Goal: Task Accomplishment & Management: Manage account settings

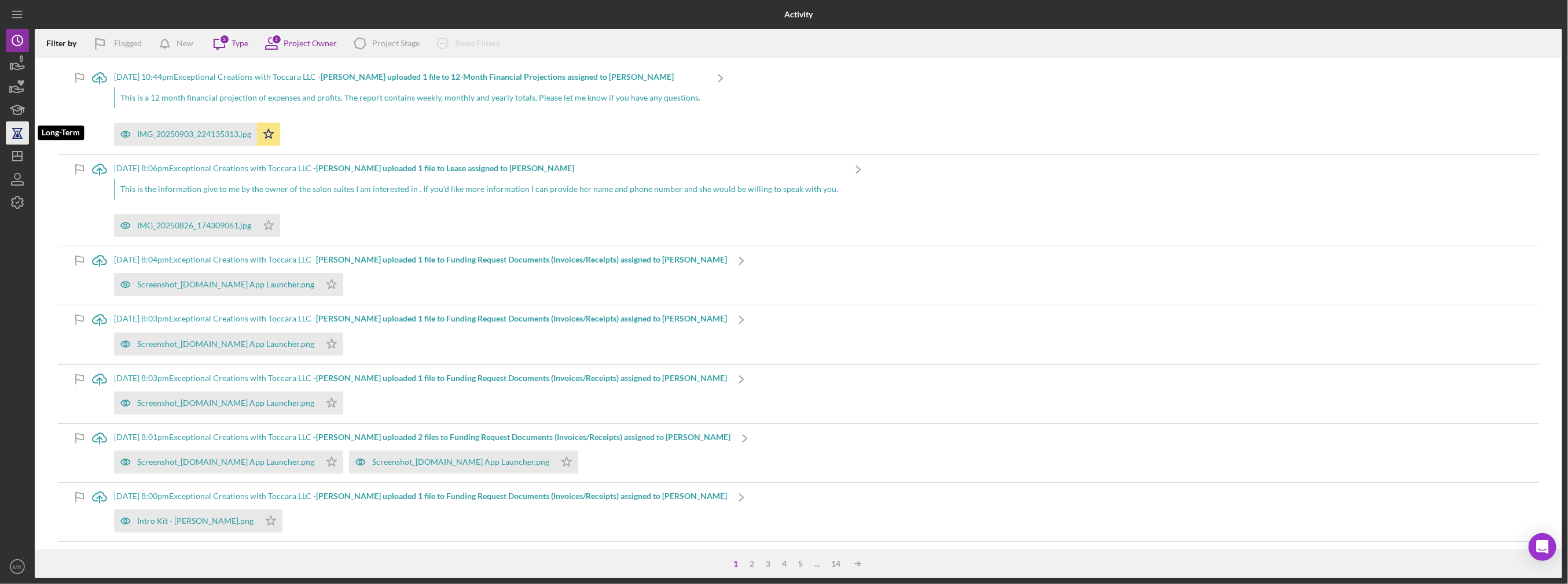
click at [11, 125] on icon "button" at bounding box center [18, 133] width 29 height 29
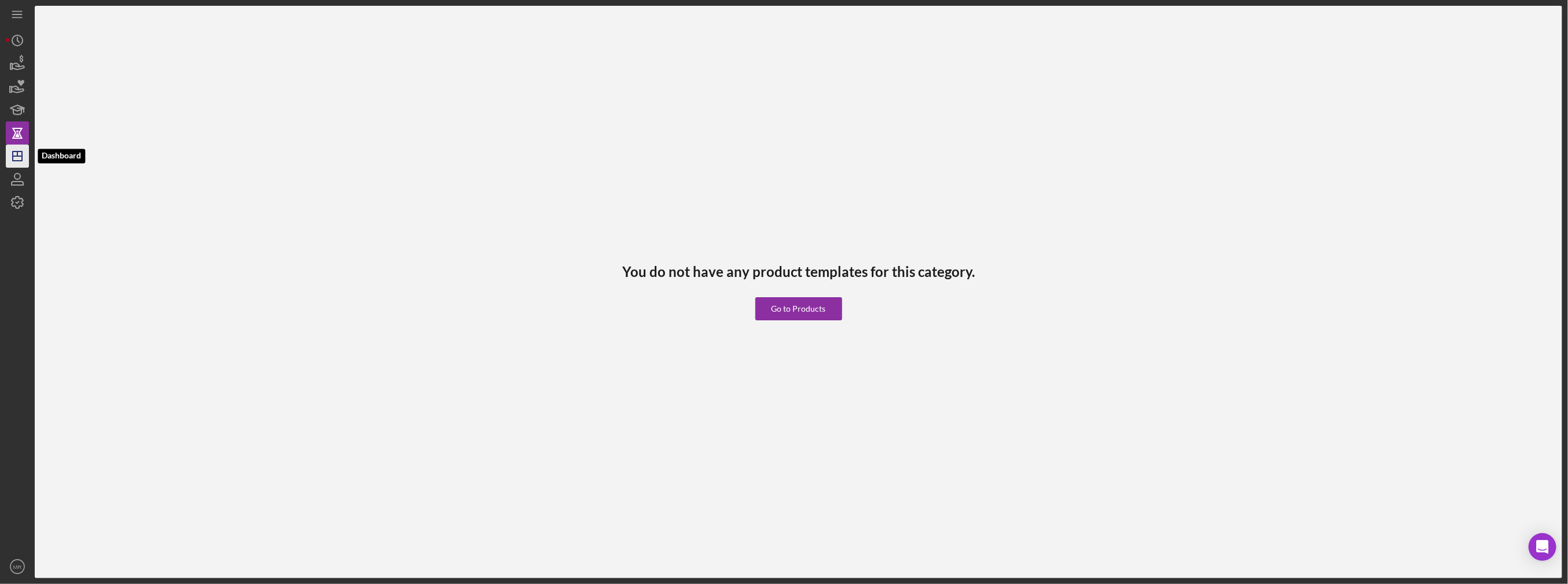
click at [19, 153] on icon "Icon/Dashboard" at bounding box center [18, 156] width 29 height 29
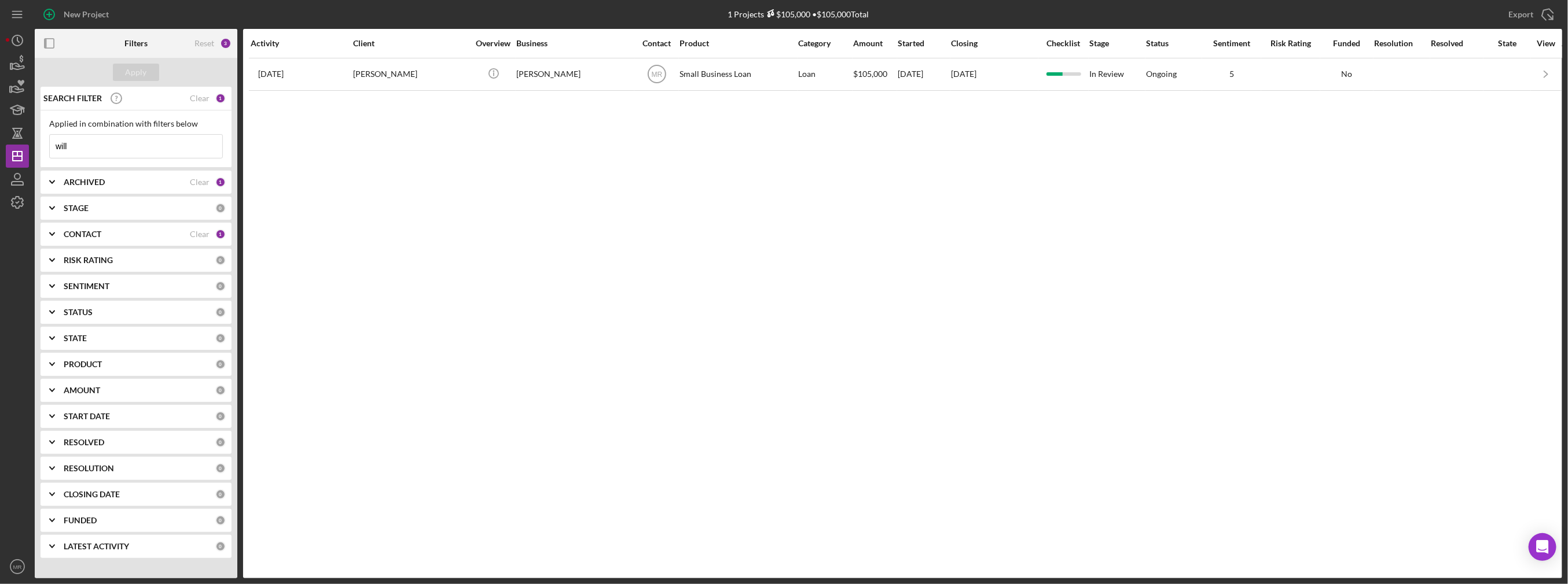
click at [102, 143] on input "will" at bounding box center [136, 146] width 173 height 23
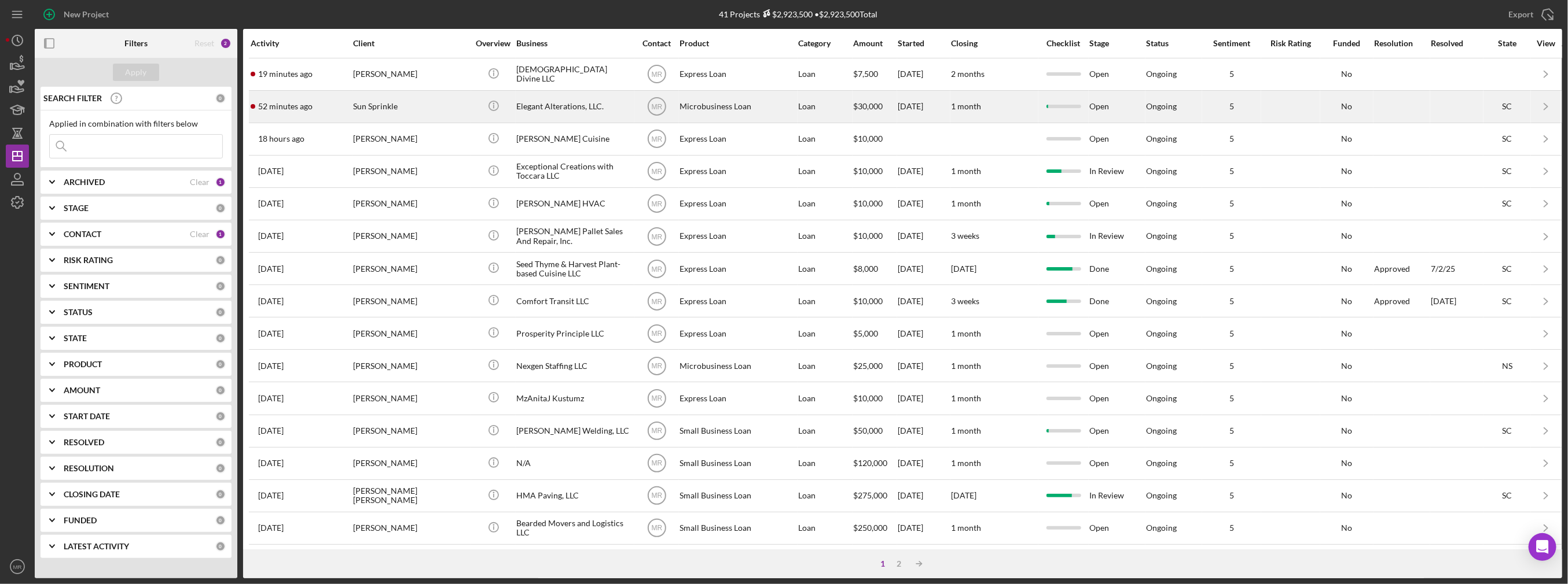
click at [330, 114] on div "52 minutes ago Sun Sprinkle" at bounding box center [301, 107] width 101 height 31
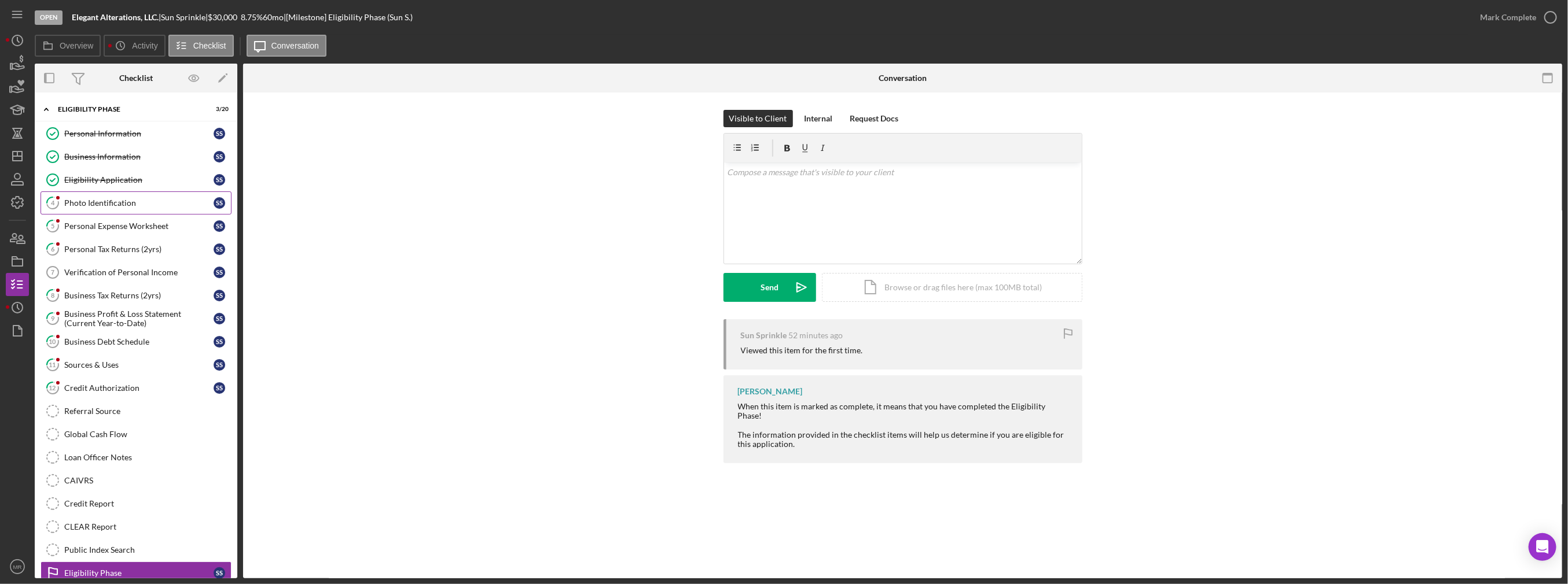
click at [135, 207] on link "4 Photo Identification S S" at bounding box center [136, 203] width 191 height 23
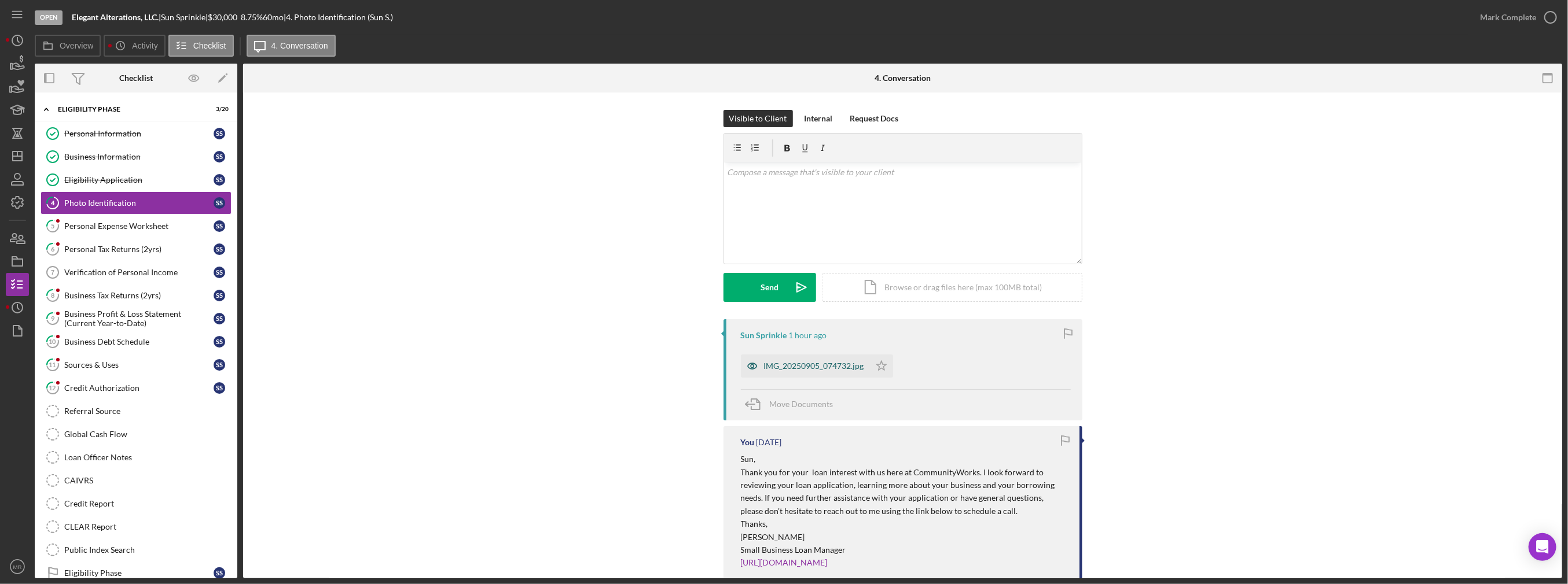
click at [785, 376] on div "IMG_20250905_074732.jpg" at bounding box center [805, 366] width 129 height 23
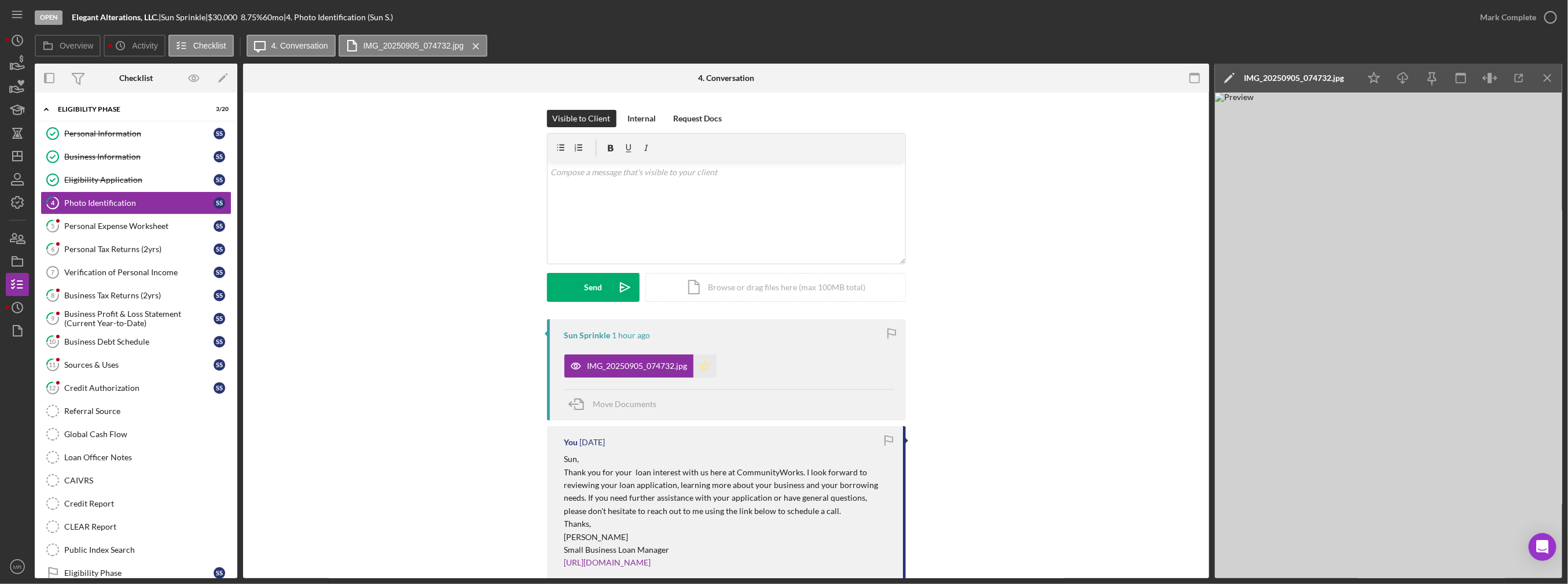
click at [705, 363] on icon "Icon/Star" at bounding box center [704, 366] width 23 height 23
click at [785, 19] on div "Mark Complete" at bounding box center [1508, 17] width 57 height 23
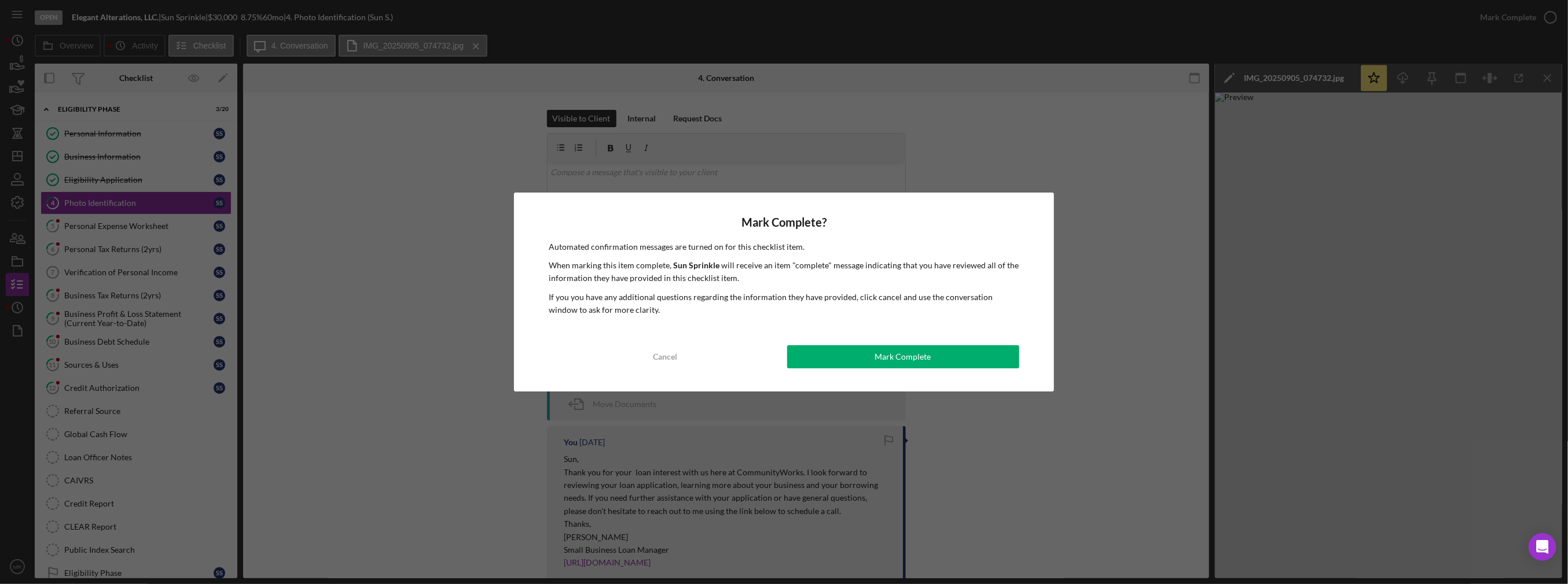
click at [785, 371] on div "Mark Complete? Automated confirmation messages are turned on for this checklist…" at bounding box center [784, 292] width 540 height 200
click at [785, 361] on button "Mark Complete" at bounding box center [903, 356] width 232 height 23
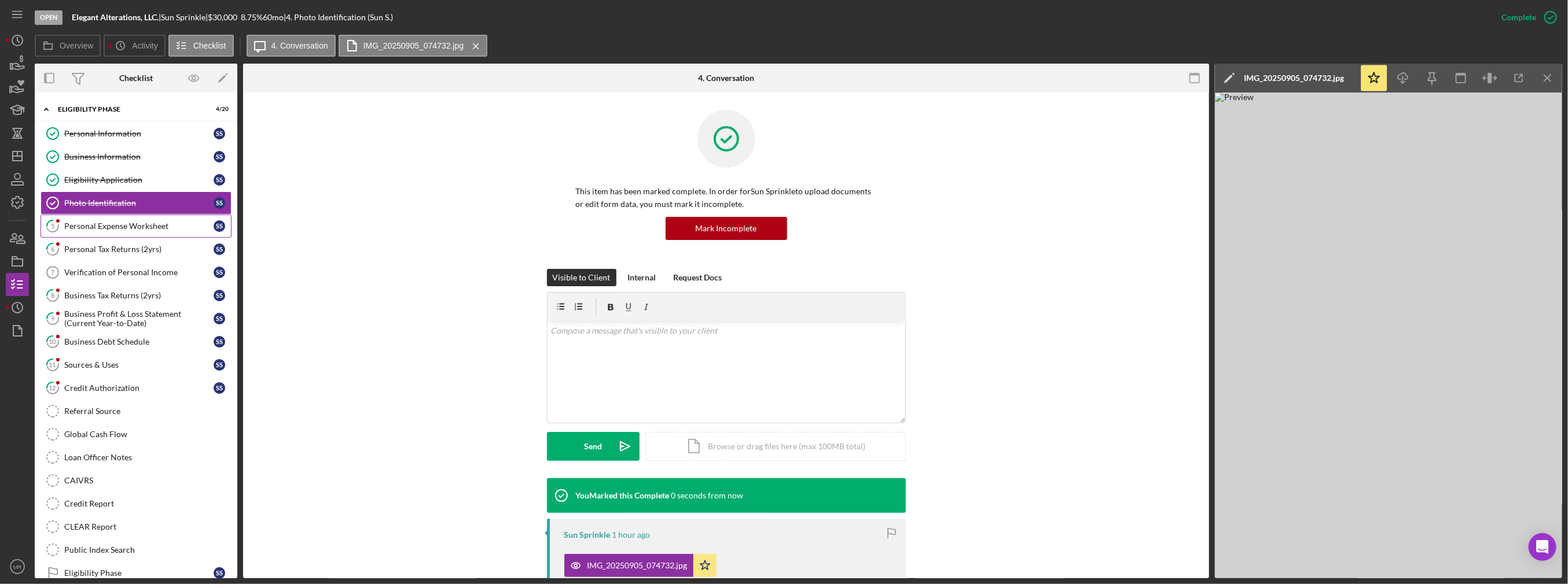
click at [148, 217] on link "5 Personal Expense Worksheet S S" at bounding box center [136, 226] width 191 height 23
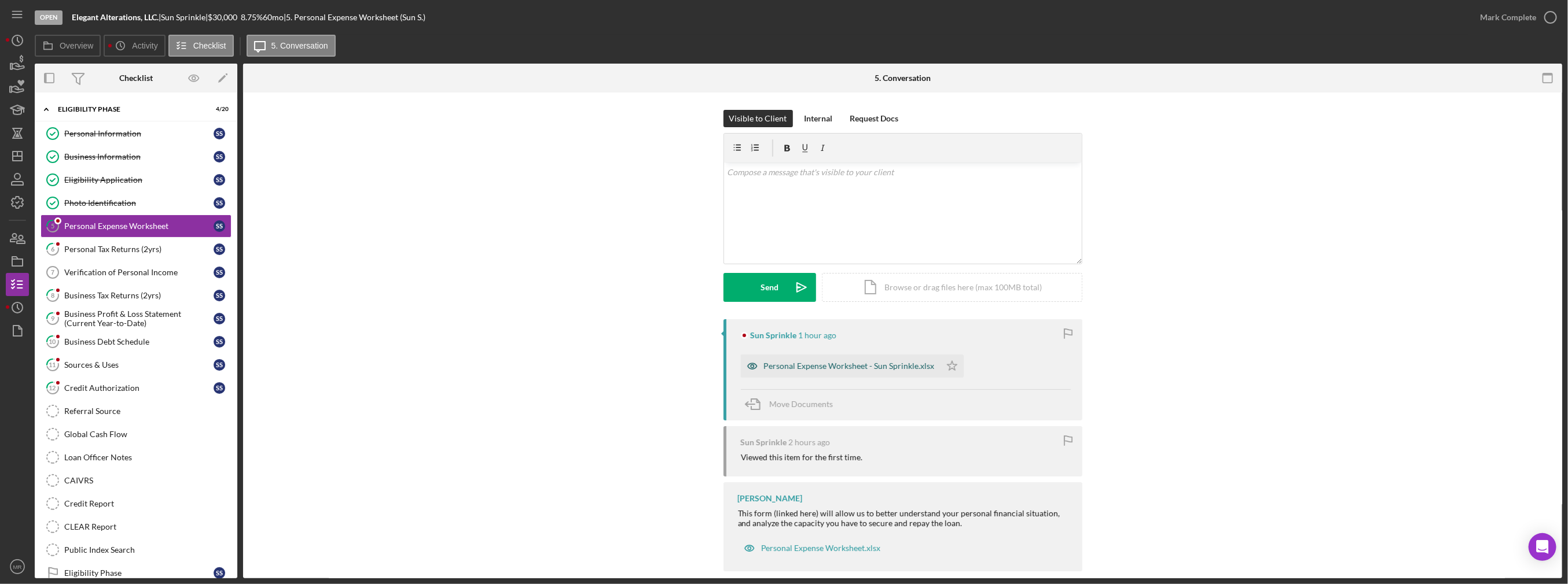
click at [785, 371] on div "Personal Expense Worksheet - Sun Sprinkle.xlsx" at bounding box center [841, 366] width 200 height 23
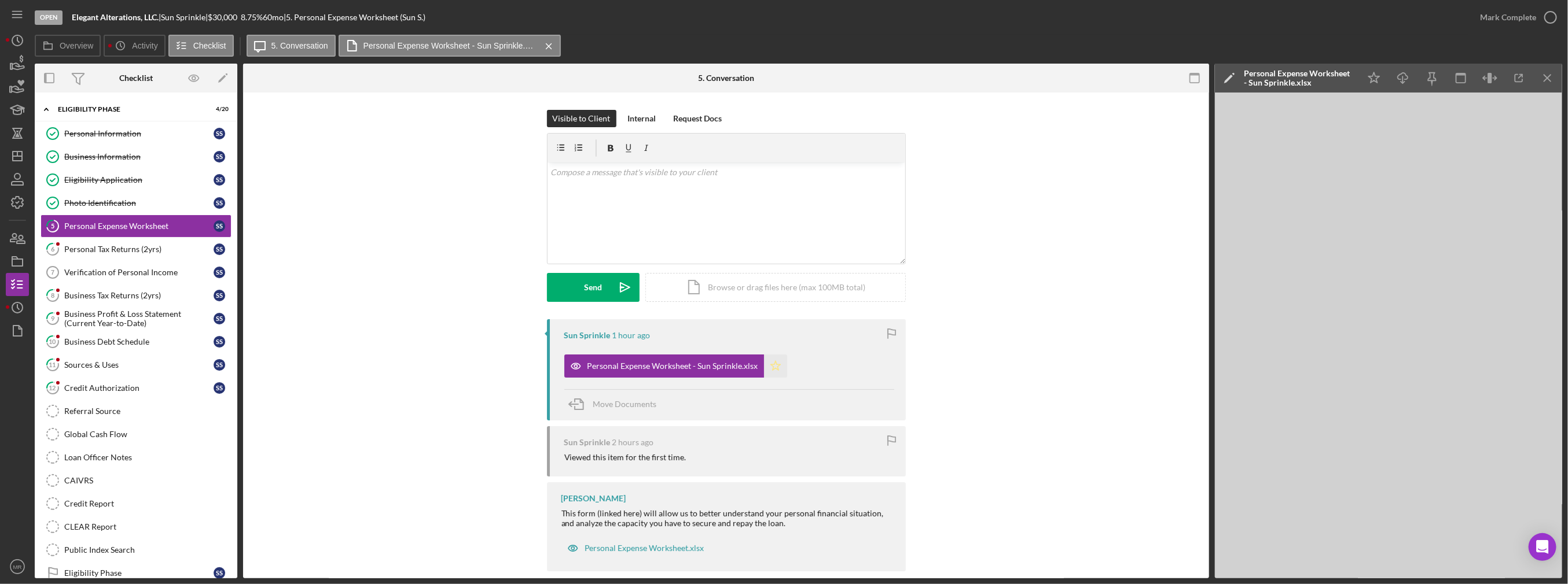
click at [764, 362] on icon "Icon/Star" at bounding box center [775, 366] width 23 height 23
click at [785, 14] on button "Mark Complete" at bounding box center [1515, 17] width 94 height 23
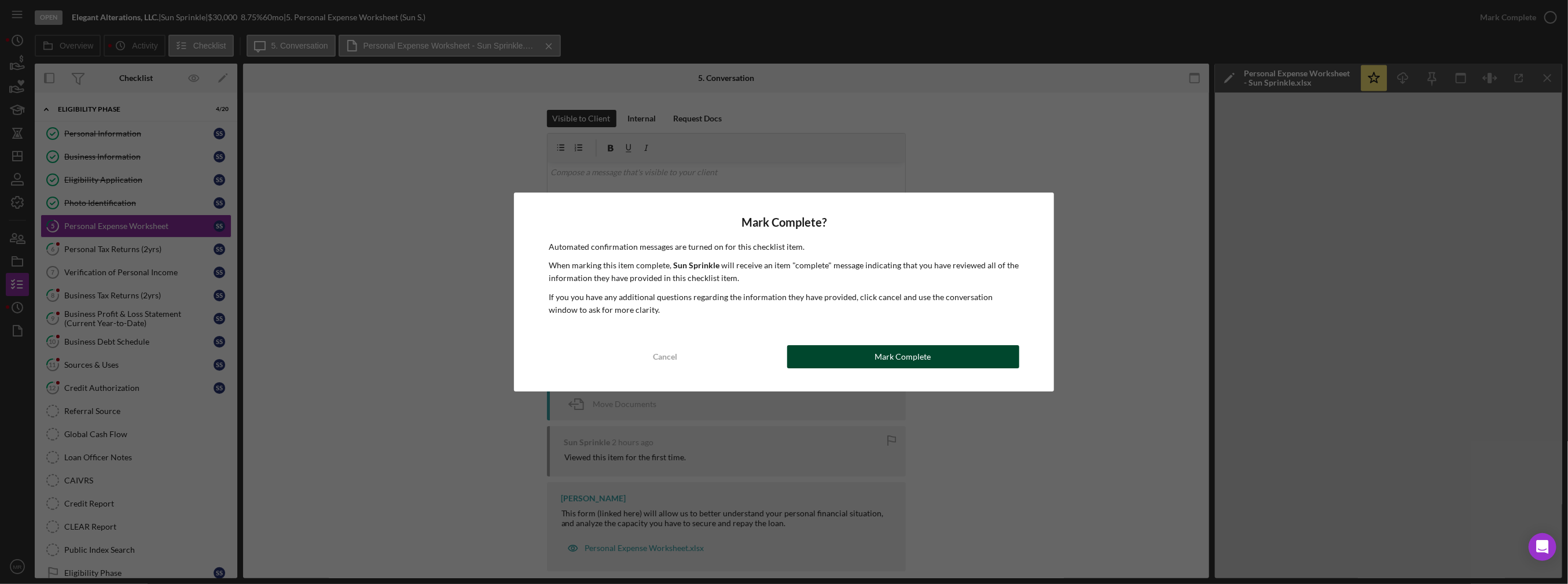
click at [785, 348] on div "Mark Complete" at bounding box center [903, 356] width 57 height 23
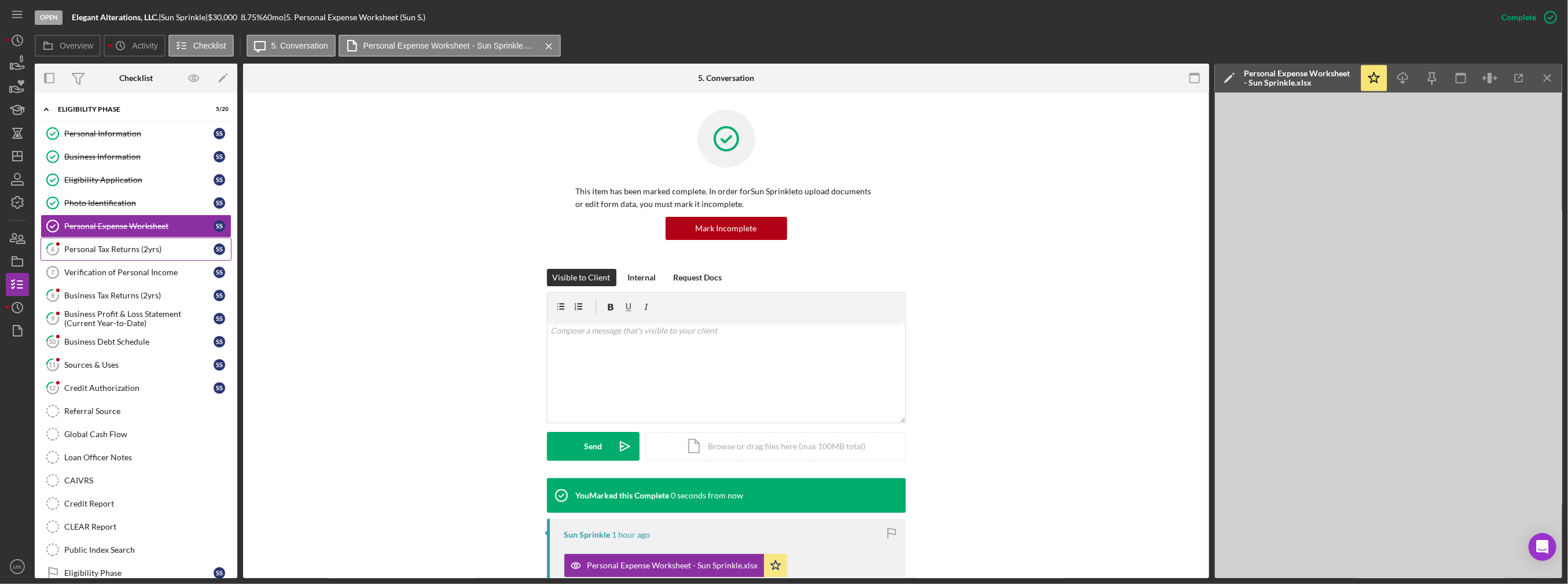
click at [133, 252] on link "6 Personal Tax Returns (2yrs) S S" at bounding box center [136, 249] width 191 height 23
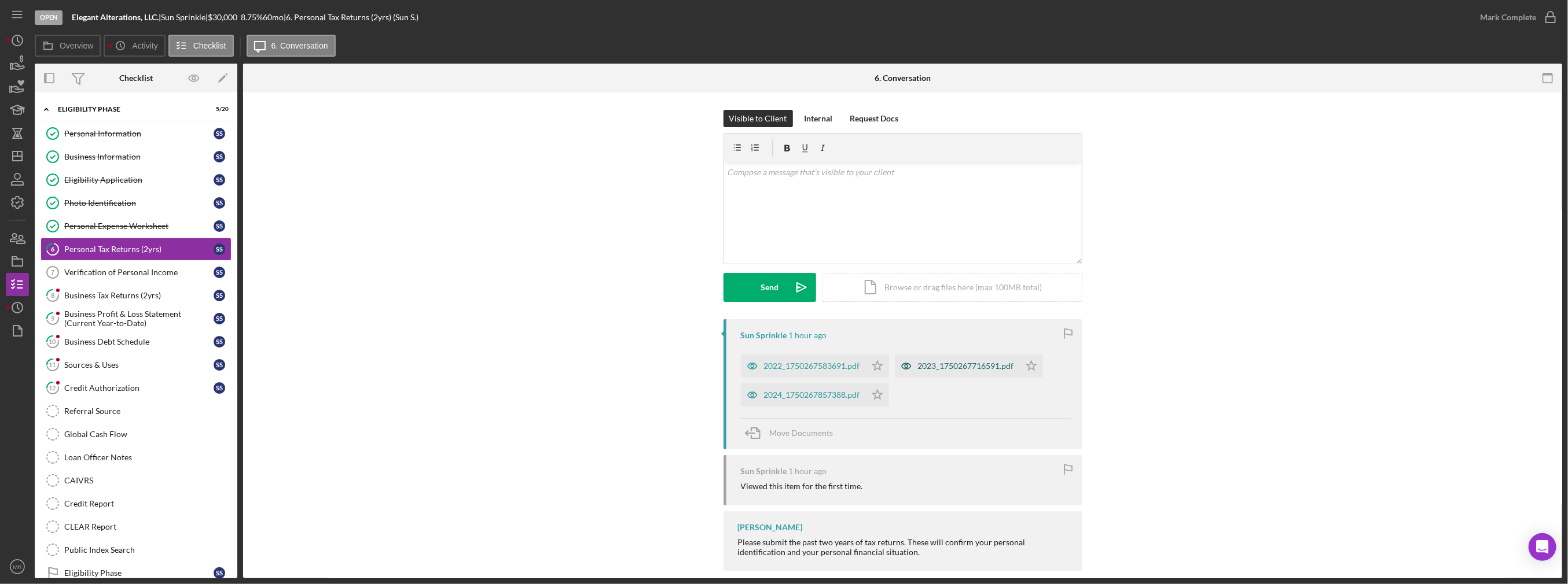
click at [785, 374] on div "2023_1750267716591.pdf" at bounding box center [957, 366] width 125 height 23
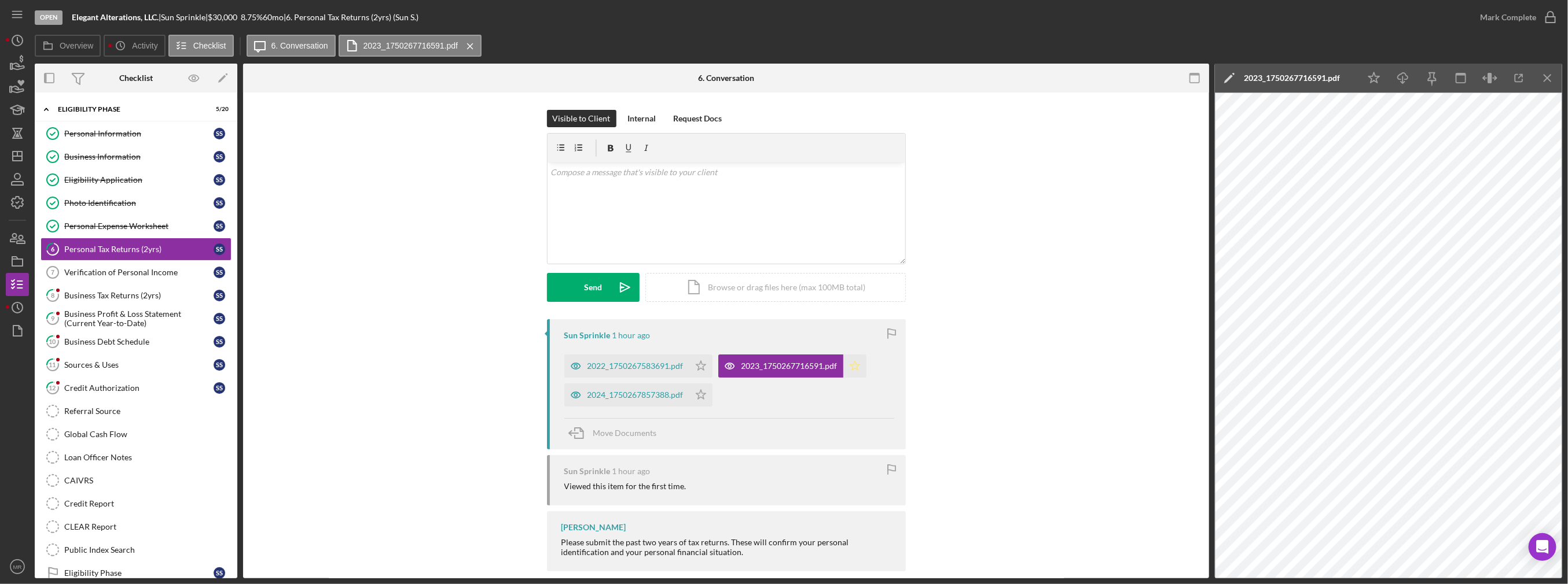
click at [785, 361] on icon "Icon/Star" at bounding box center [854, 366] width 23 height 23
click at [627, 391] on div "2024_1750267857388.pdf" at bounding box center [635, 395] width 96 height 10
